Goal: Information Seeking & Learning: Learn about a topic

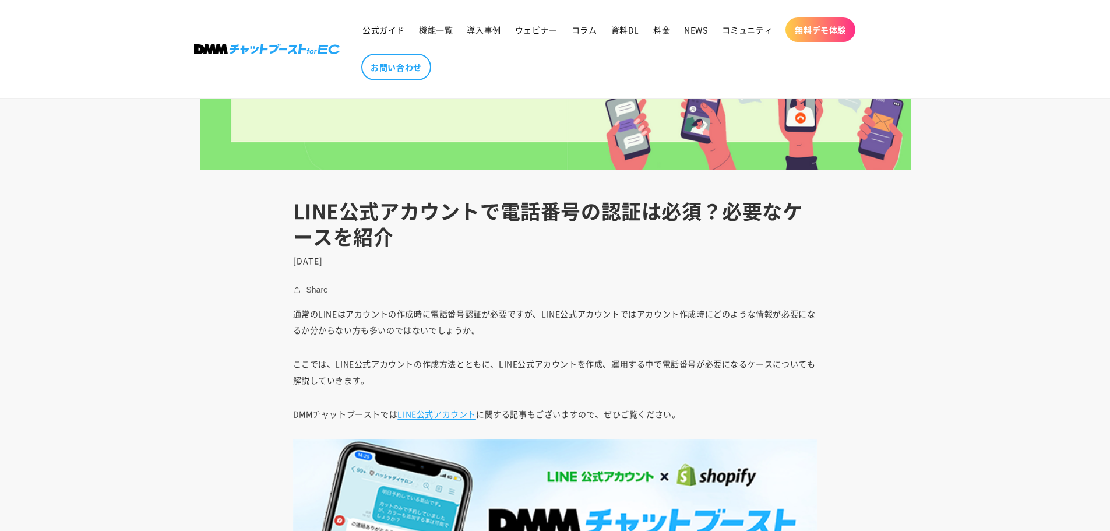
scroll to position [466, 0]
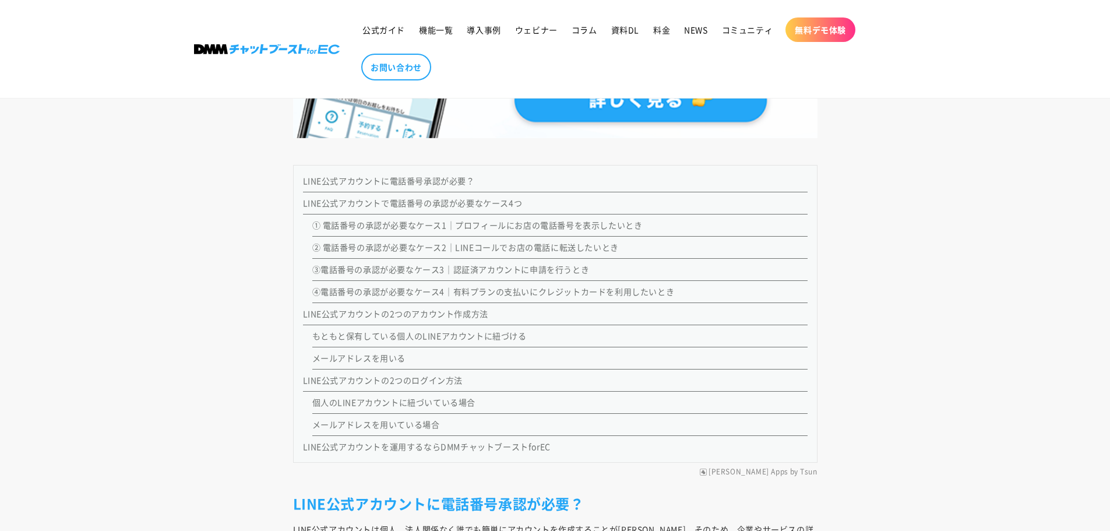
scroll to position [991, 0]
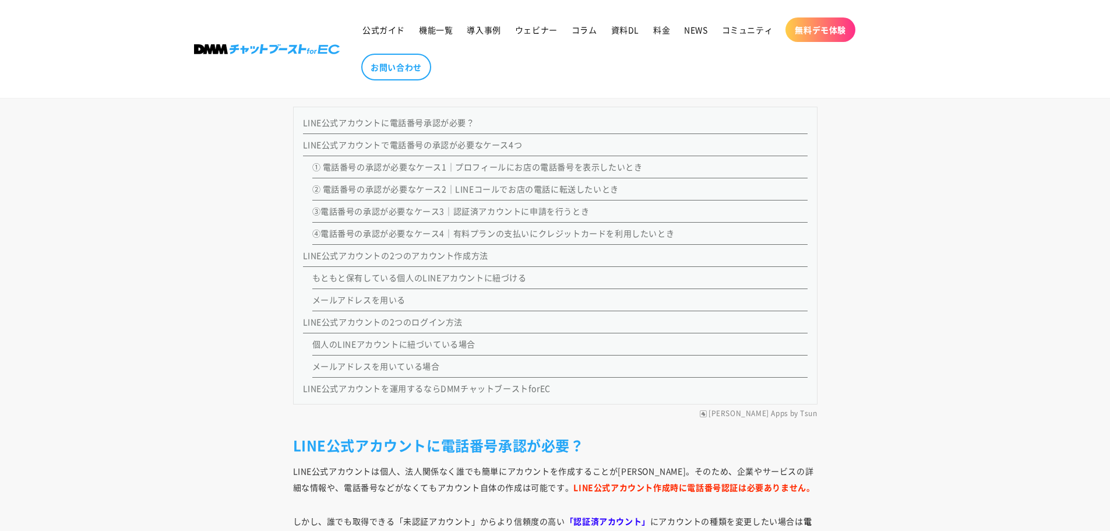
click at [411, 213] on link "③電話番号の承認が必要なケース3｜認証済アカウントに申請を行うとき" at bounding box center [450, 211] width 277 height 12
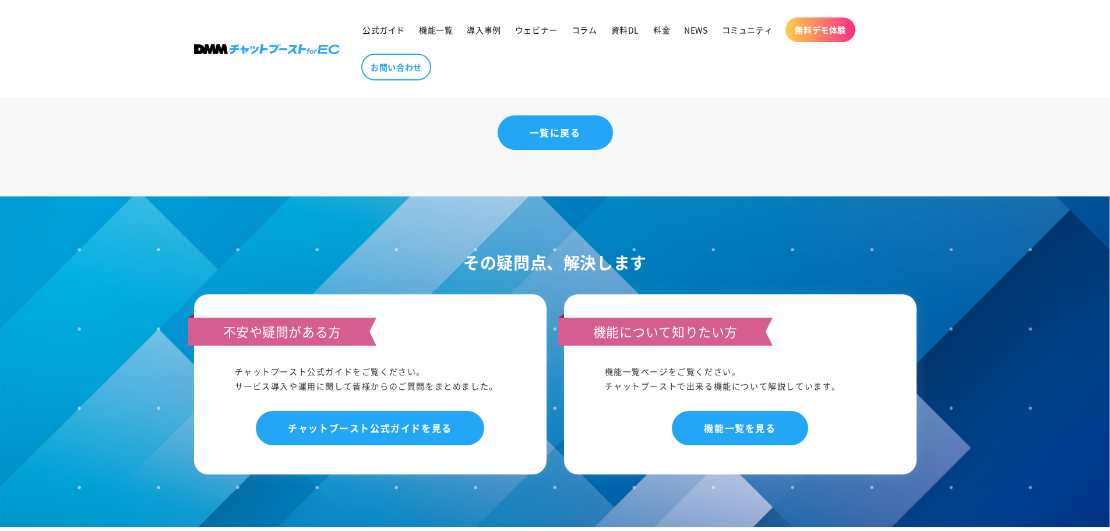
scroll to position [6220, 0]
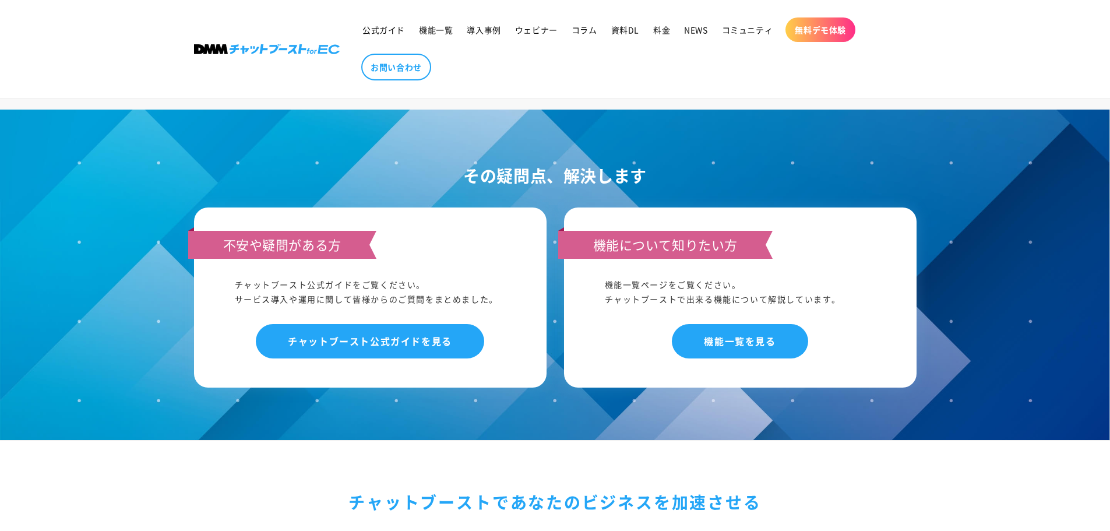
scroll to position [991, 0]
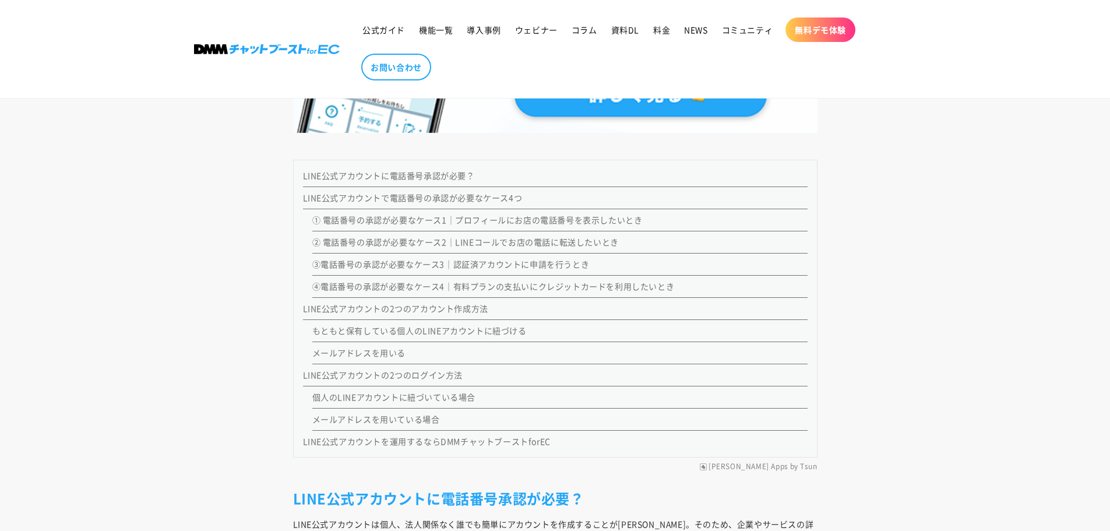
scroll to position [933, 0]
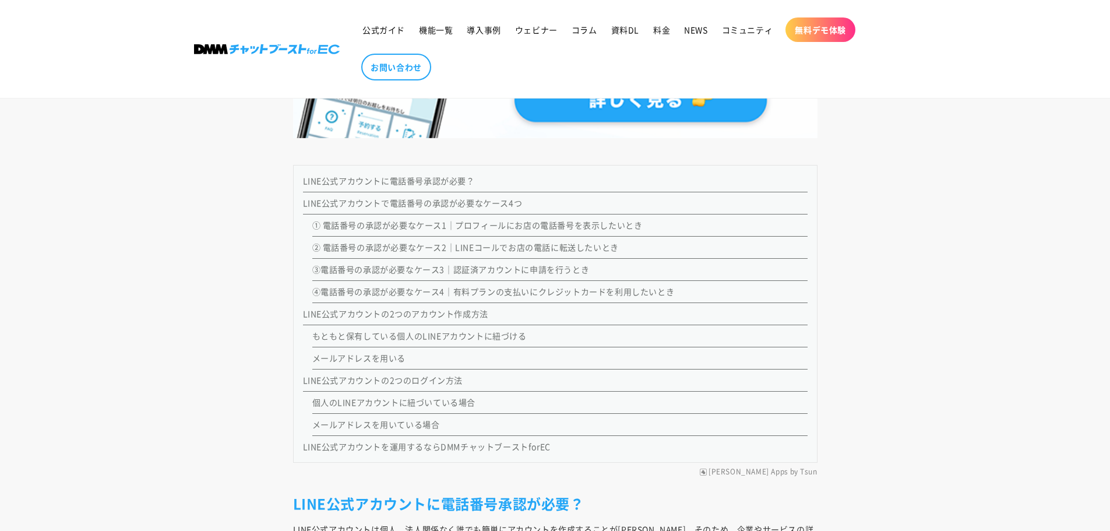
click at [470, 226] on link "① 電話番号の承認が必要なケース1｜プロフィールにお店の電話番号を表示したいとき" at bounding box center [477, 225] width 330 height 12
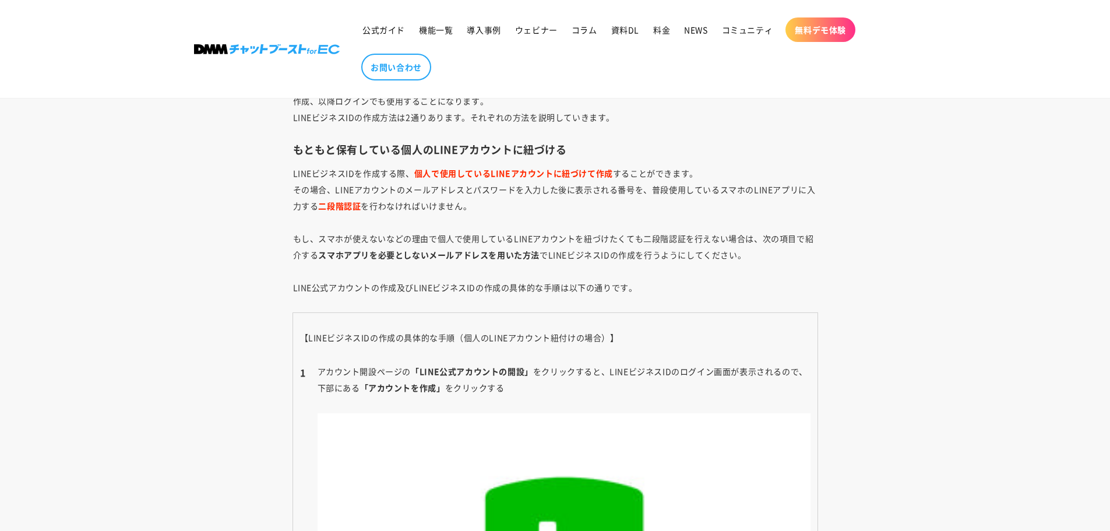
scroll to position [3157, 0]
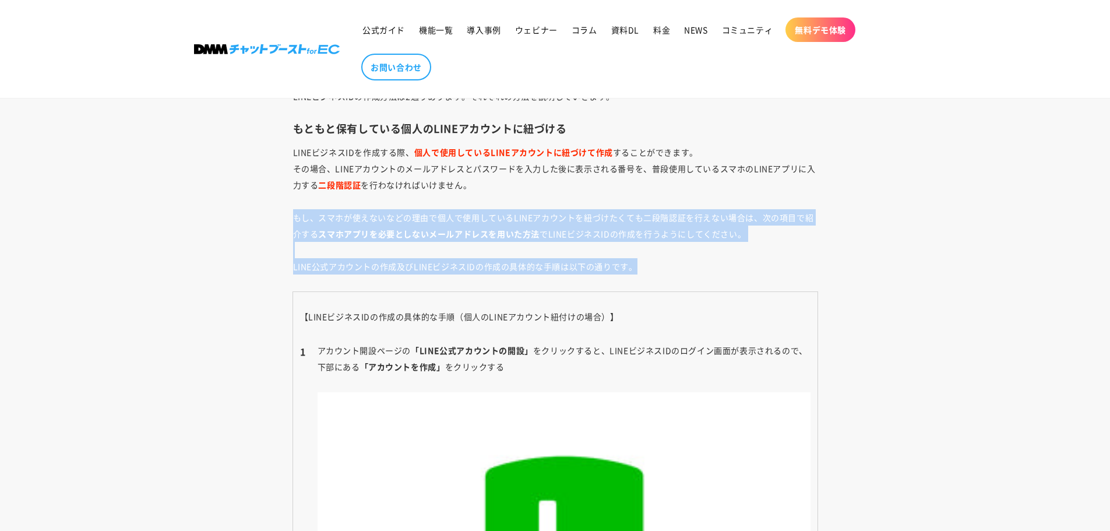
drag, startPoint x: 294, startPoint y: 225, endPoint x: 724, endPoint y: 273, distance: 432.8
click at [727, 273] on p "LINEビジネスIDを作成する際、 個人で使用しているLINEアカウントに紐づけて作成 することができます。 その場合、LINEアカウントのメールアドレスとパ…" at bounding box center [555, 209] width 525 height 131
click at [338, 261] on span "LINEビジネスIDを作成する際、 個人で使用しているLINEアカウントに紐づけて作成 することができます。 その場合、LINEアカウントのメールアドレスとパ…" at bounding box center [554, 209] width 523 height 126
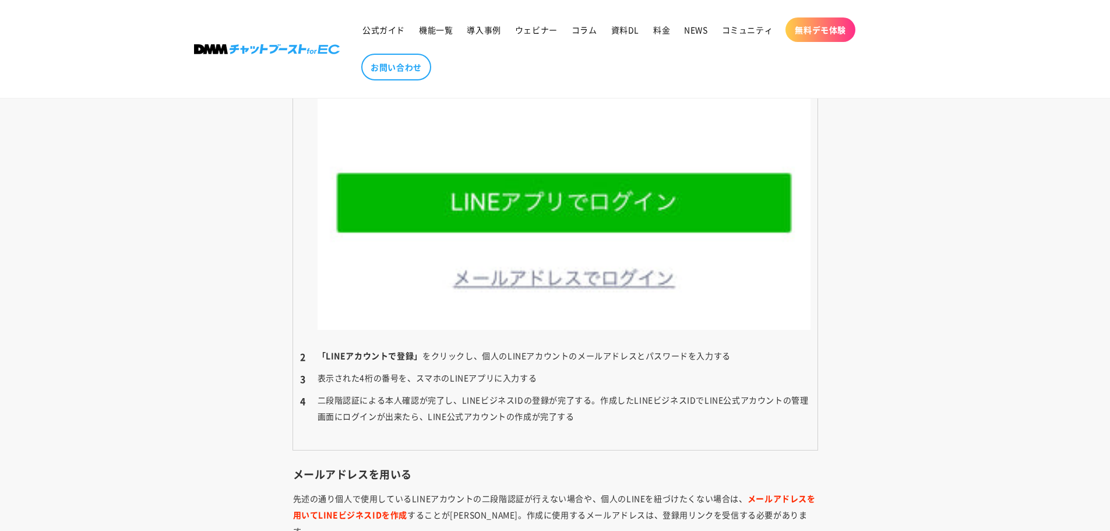
scroll to position [4206, 0]
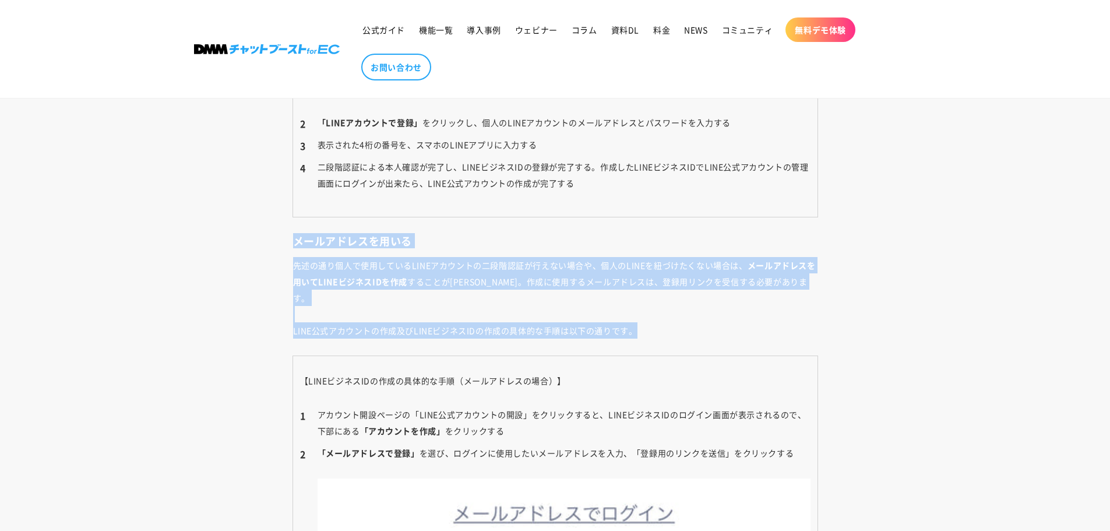
drag, startPoint x: 291, startPoint y: 245, endPoint x: 681, endPoint y: 308, distance: 395.0
click at [344, 294] on p "先述の通り個人で使用しているLINEアカウントの二段階認証が行えない場合や、個人のLINEを紐づけたくない場合は、 メールアドレスを用いてLINEビジネスID…" at bounding box center [555, 298] width 525 height 82
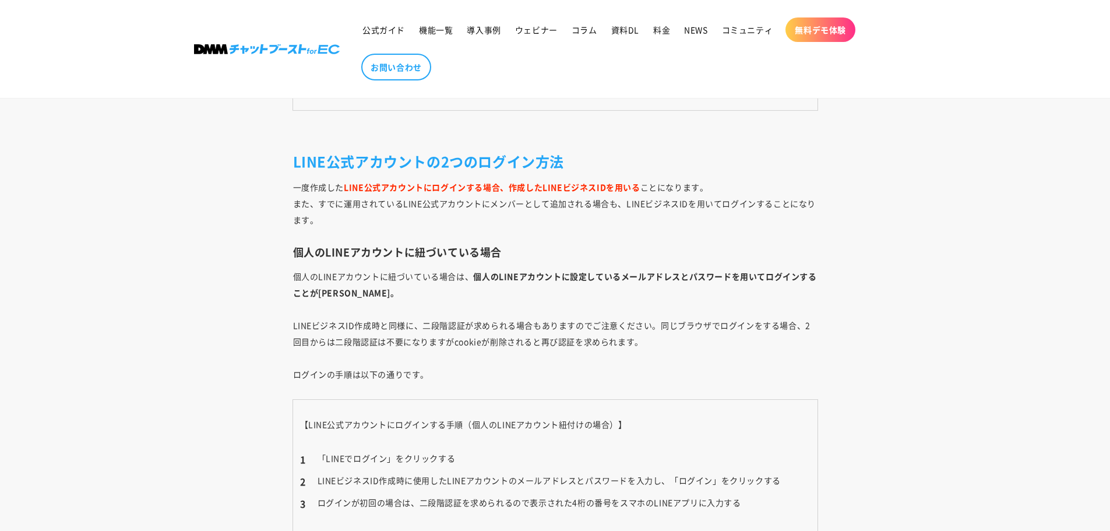
scroll to position [4905, 0]
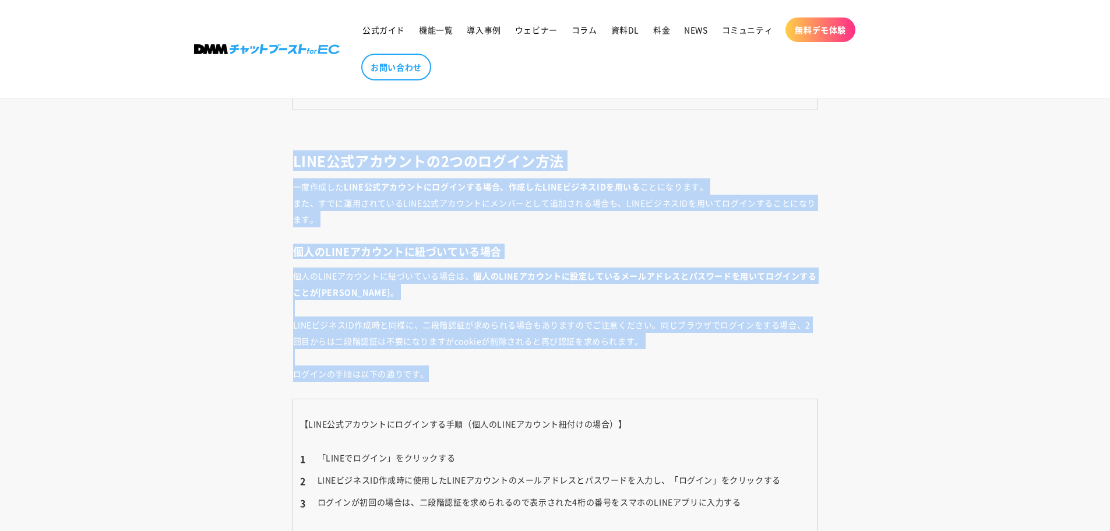
drag, startPoint x: 277, startPoint y: 139, endPoint x: 432, endPoint y: 349, distance: 261.0
click at [432, 349] on p "個人のLINEアカウントに紐づいている場合は、 個人のLINEアカウントに設定しているメールアドレスとパスワードを用いてログインすることが出来ます。 LINE…" at bounding box center [555, 325] width 525 height 114
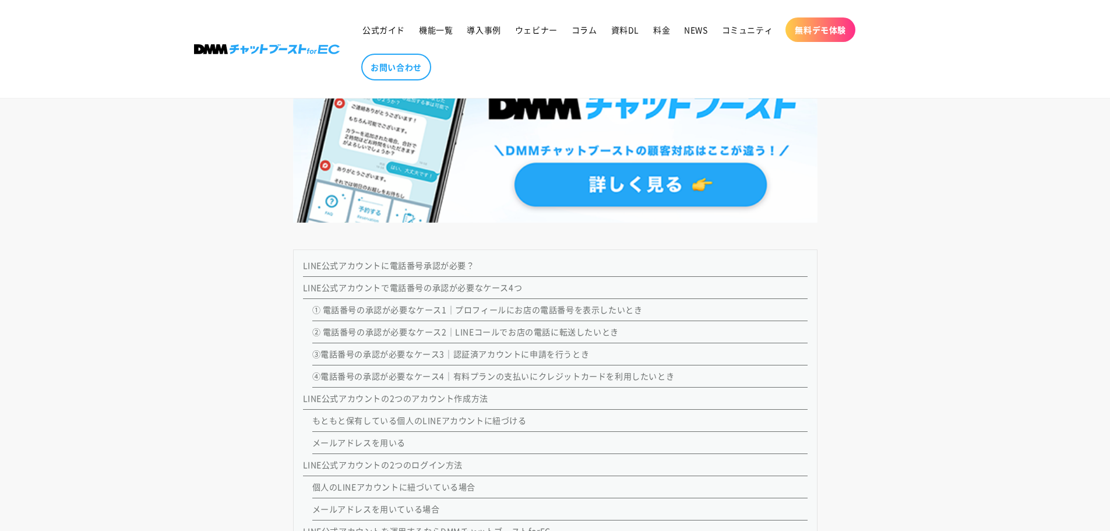
scroll to position [942, 0]
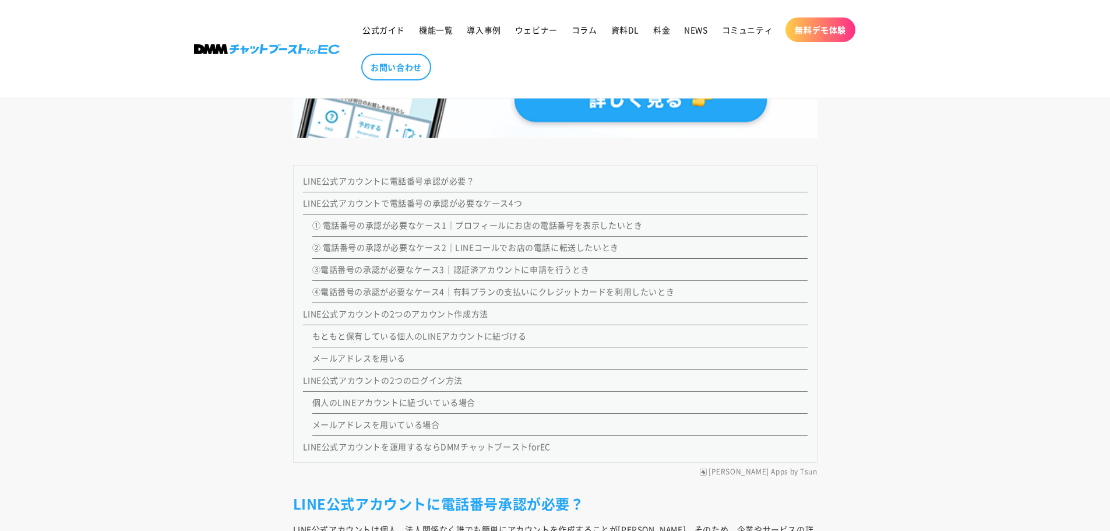
scroll to position [1224, 0]
